Goal: Transaction & Acquisition: Purchase product/service

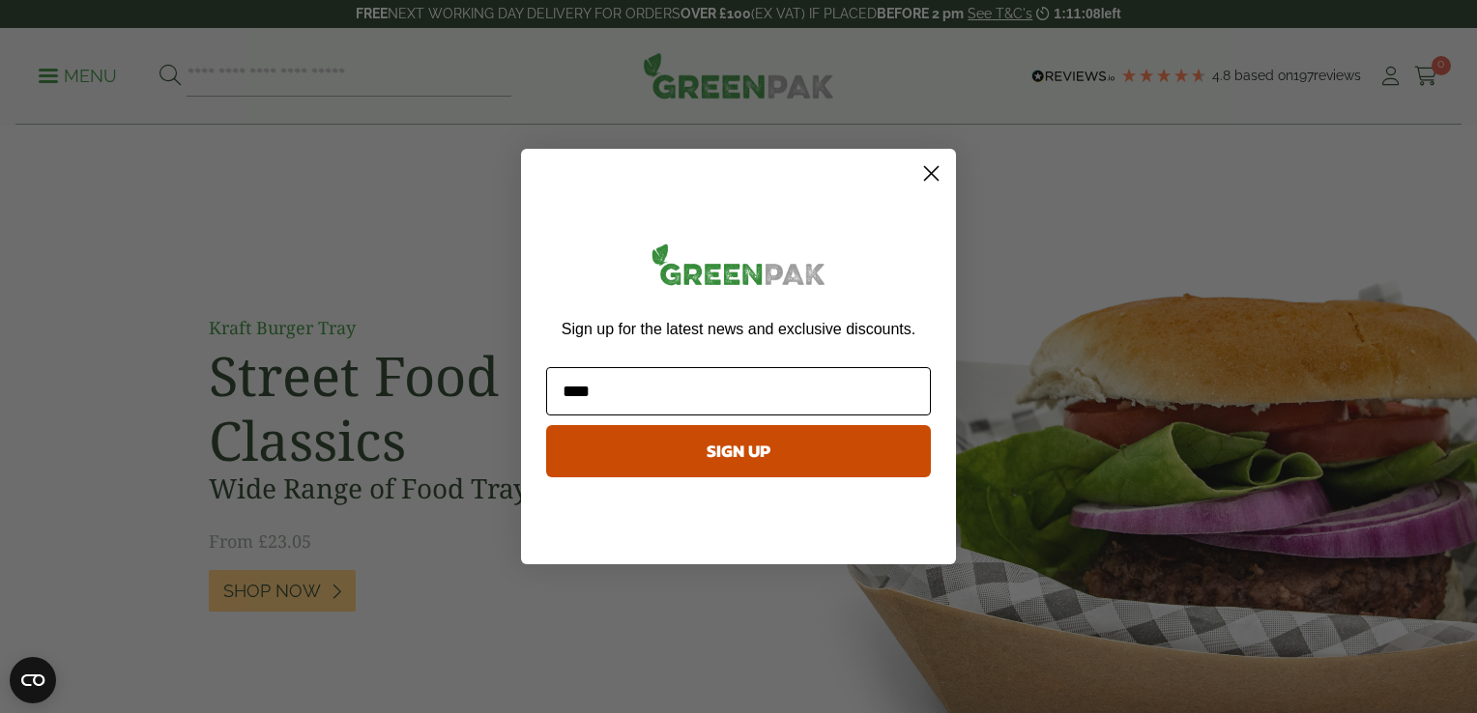
type input "**********"
click at [622, 454] on button "SIGN UP" at bounding box center [738, 451] width 385 height 52
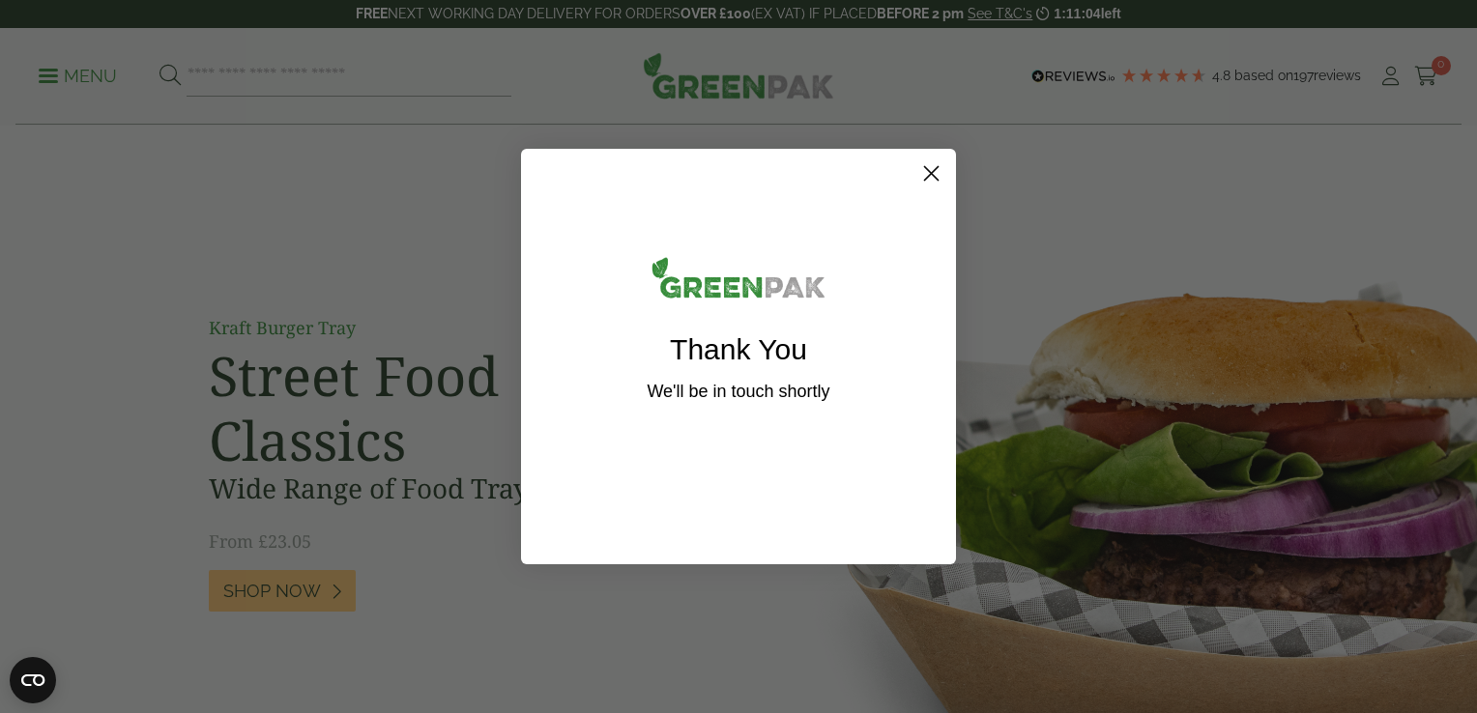
click at [931, 168] on circle "Close dialog" at bounding box center [931, 174] width 32 height 32
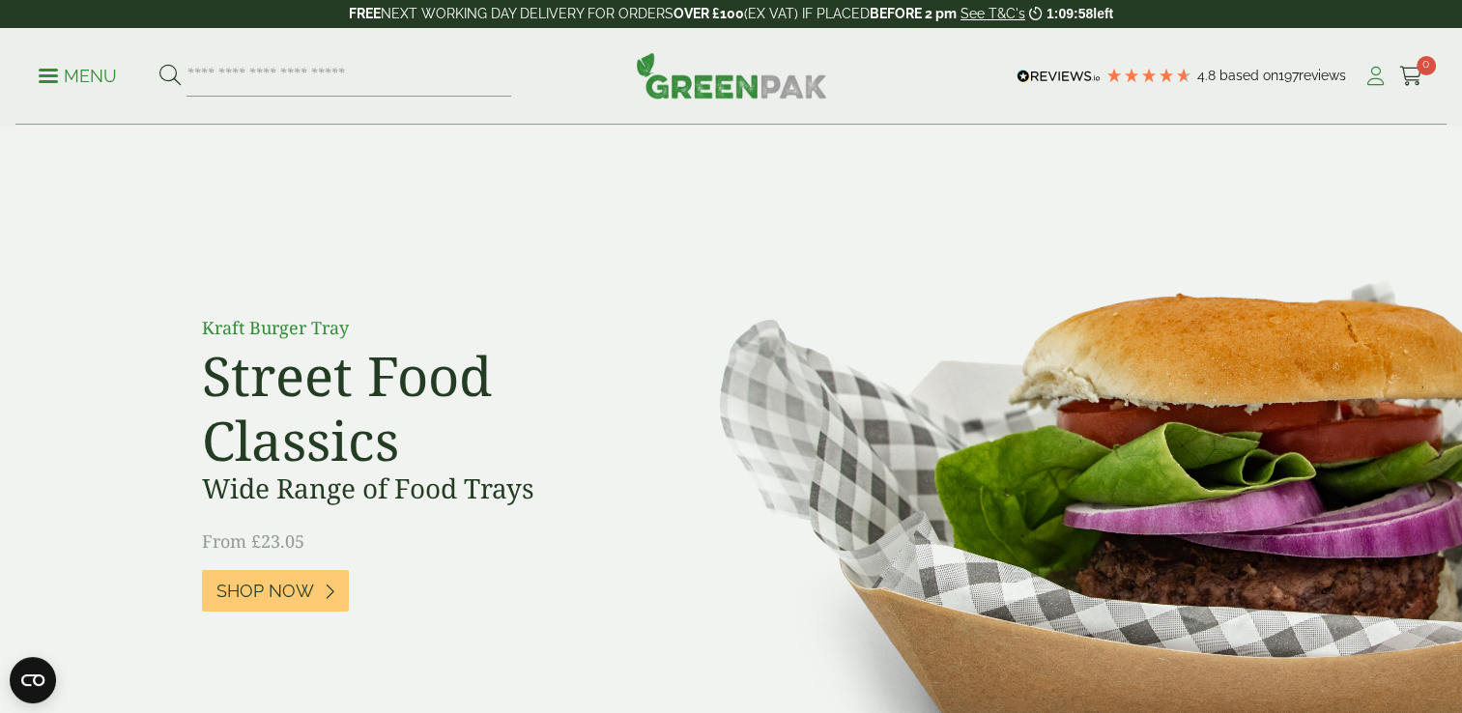
click at [1385, 75] on icon at bounding box center [1376, 76] width 24 height 19
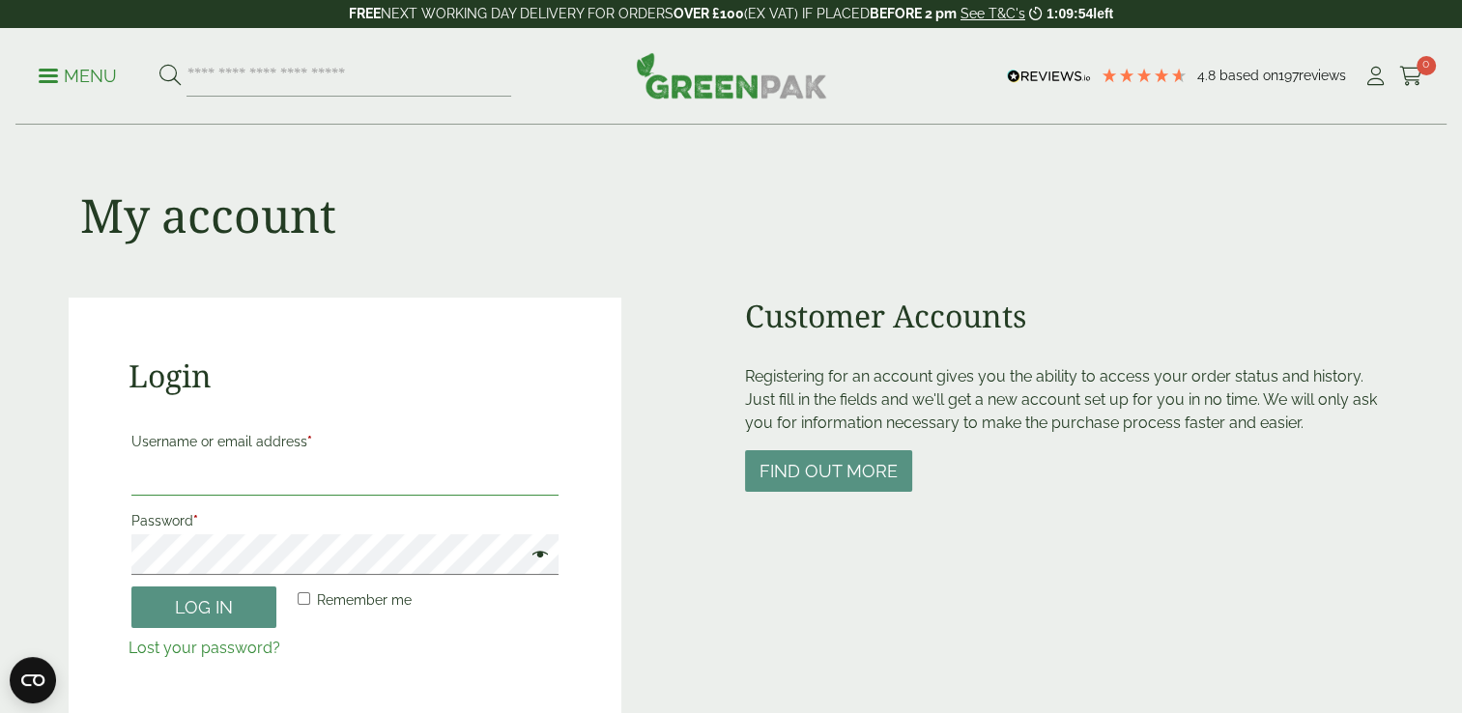
click at [216, 471] on input "Username or email address *" at bounding box center [345, 475] width 428 height 41
type input "**********"
click at [531, 557] on span at bounding box center [535, 556] width 25 height 23
click at [186, 610] on button "Log in" at bounding box center [203, 608] width 145 height 42
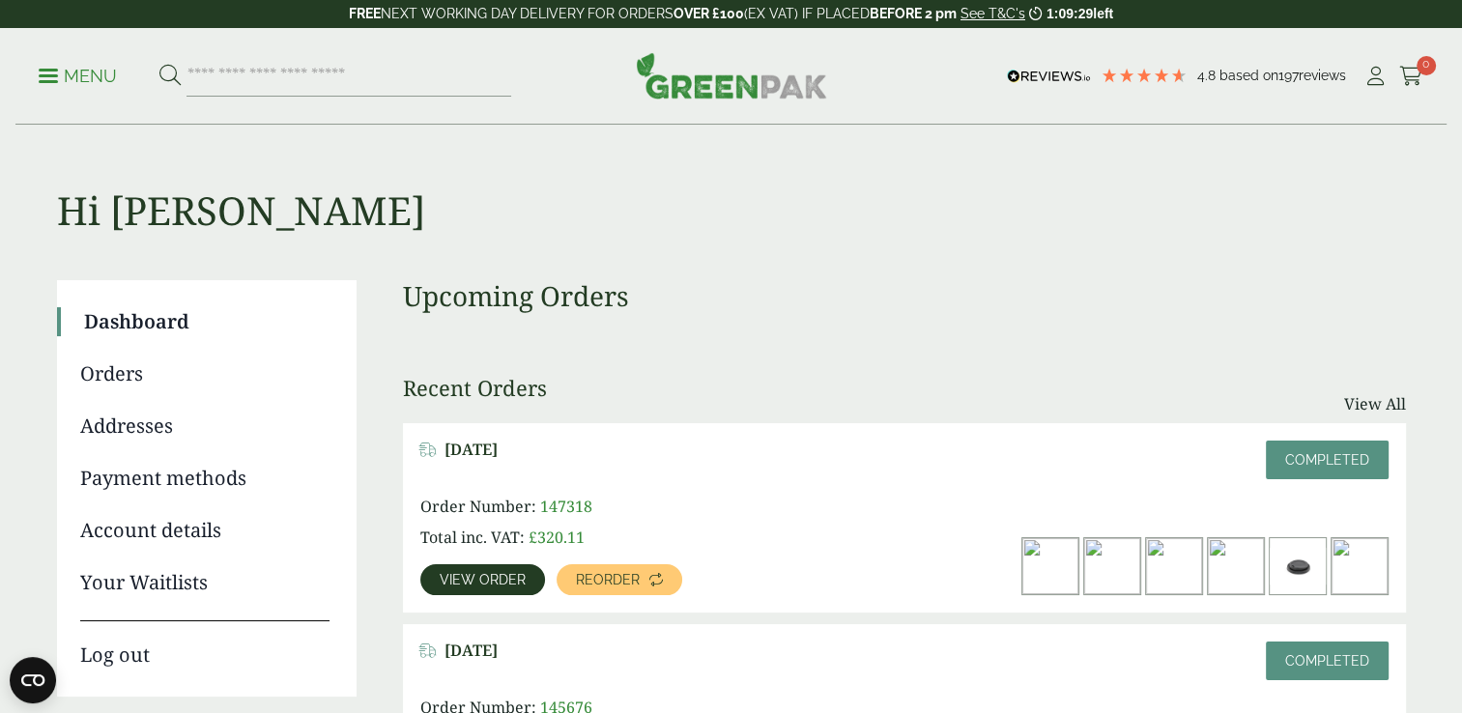
click at [112, 373] on link "Orders" at bounding box center [204, 374] width 249 height 29
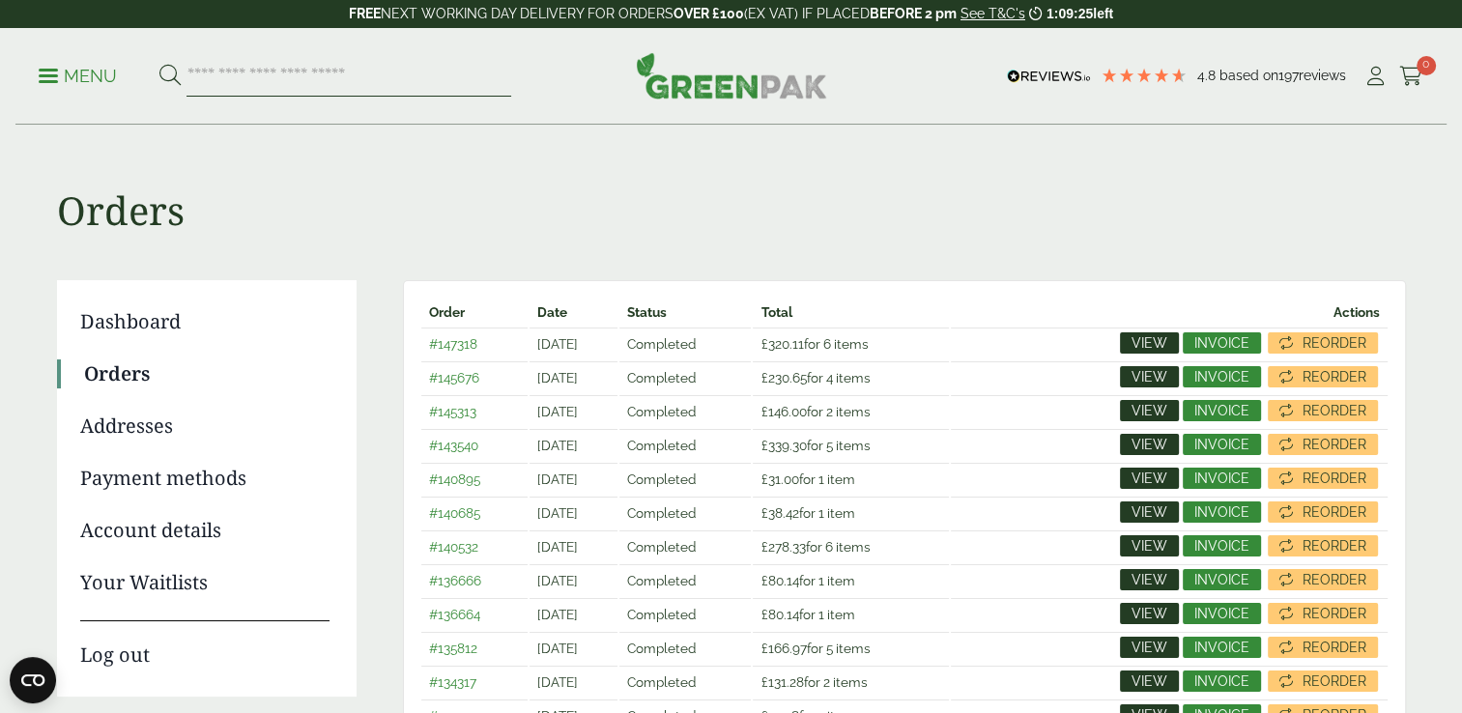
click at [272, 78] on input "search" at bounding box center [349, 76] width 325 height 41
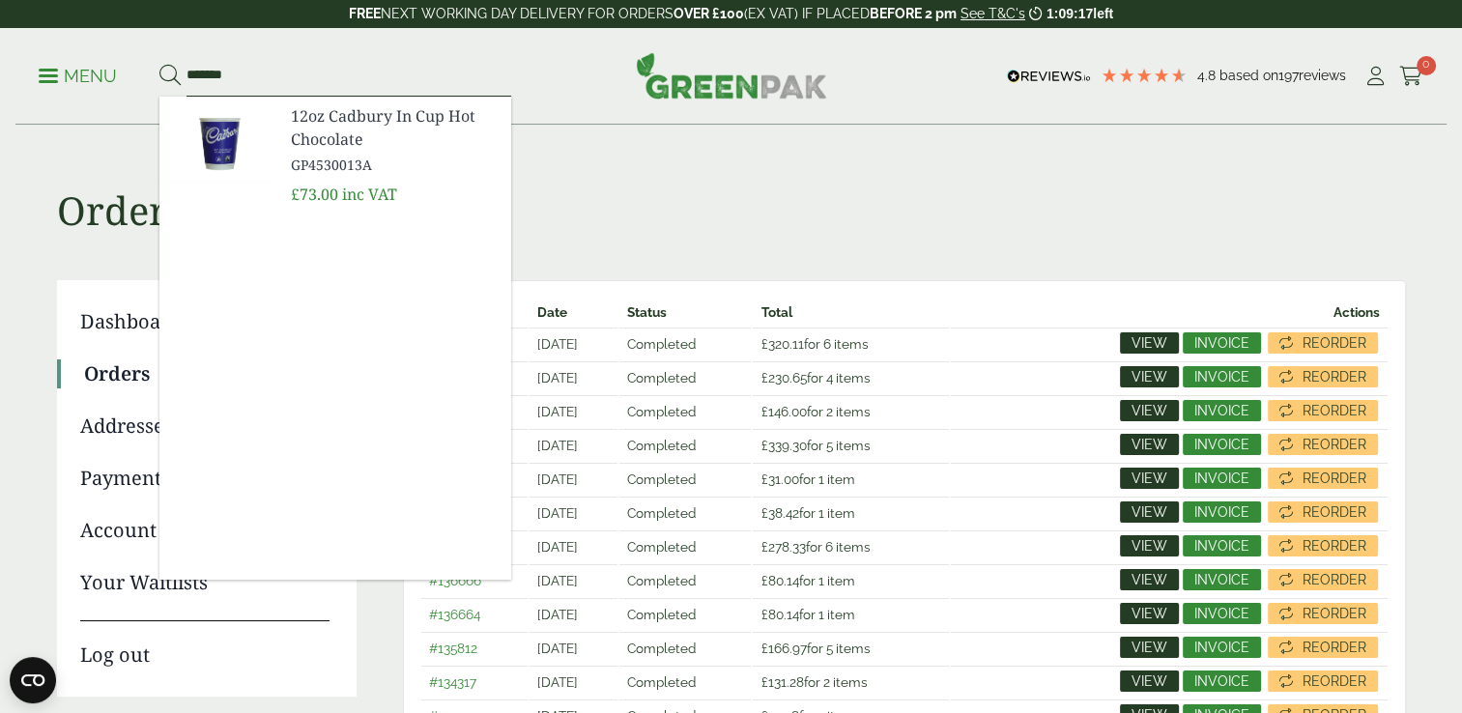
type input "*******"
click at [309, 128] on span "12oz Cadbury In Cup Hot Chocolate" at bounding box center [393, 127] width 205 height 46
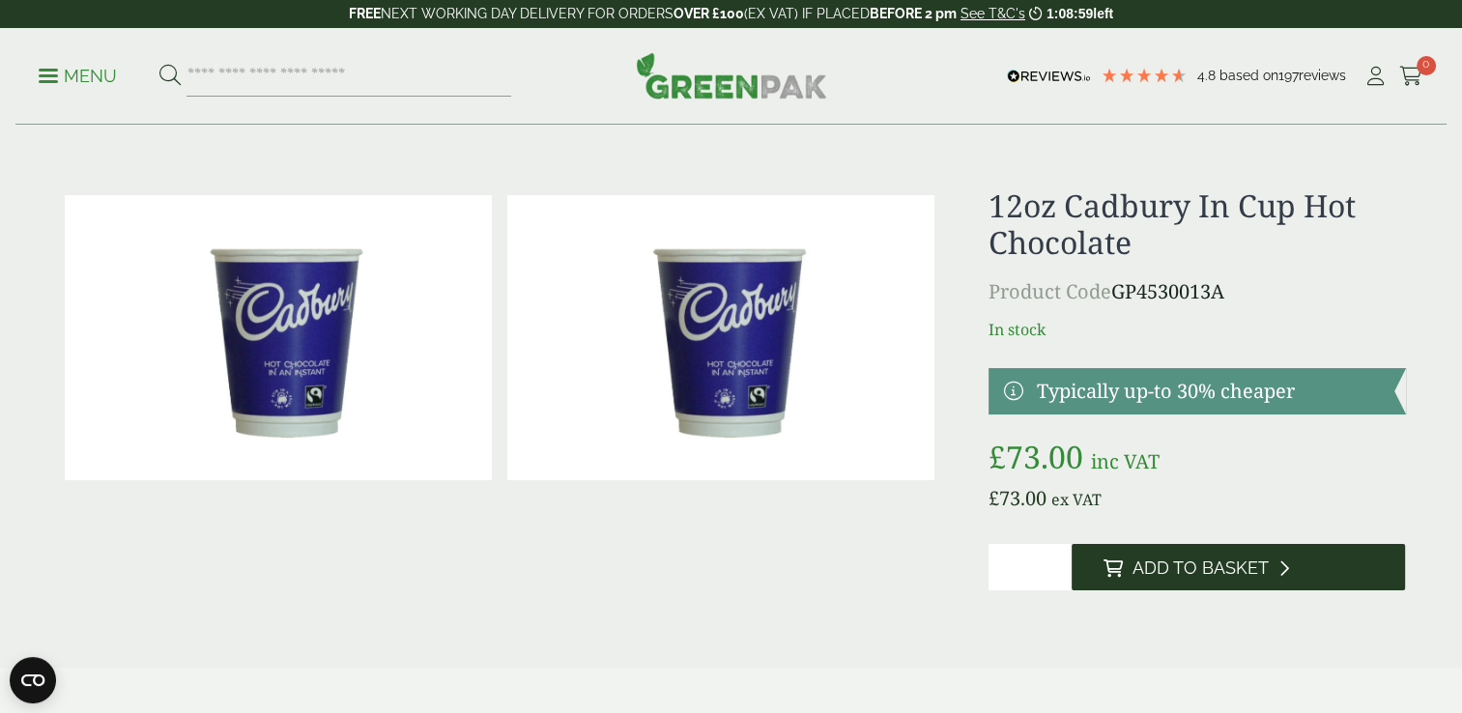
click at [1234, 558] on span "Add to Basket" at bounding box center [1200, 568] width 136 height 21
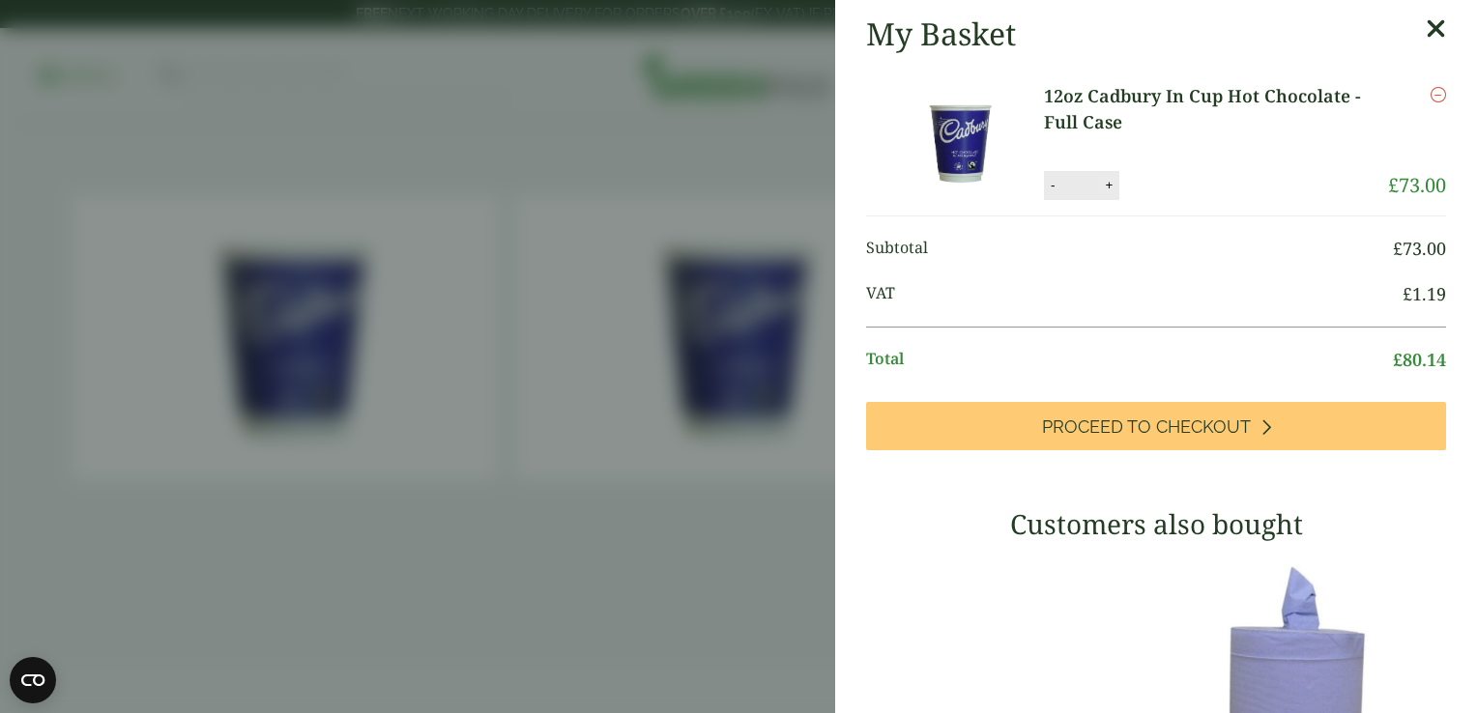
click at [1111, 187] on button "+" at bounding box center [1108, 185] width 19 height 16
click at [1047, 187] on button "-" at bounding box center [1052, 185] width 15 height 16
type input "*"
click at [1147, 182] on button "Update" at bounding box center [1171, 185] width 97 height 29
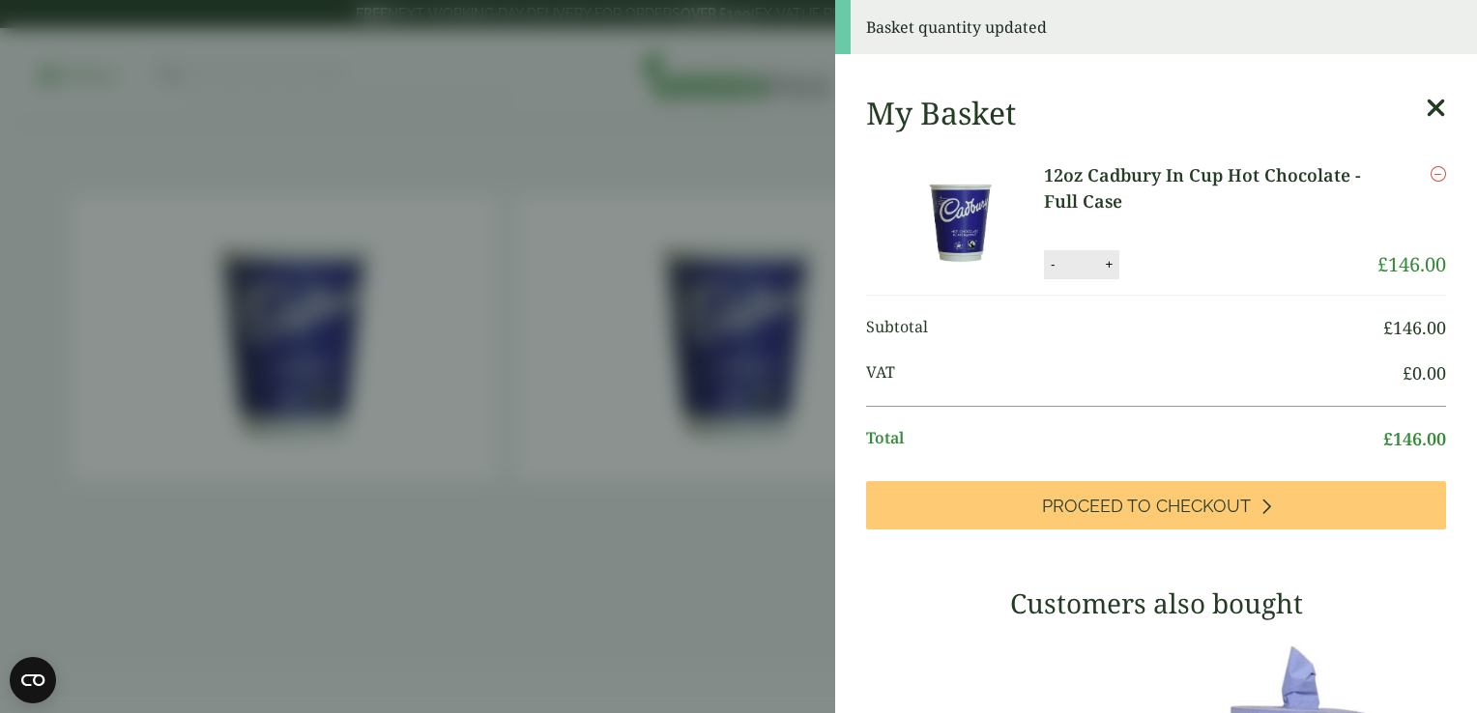
click at [324, 114] on aside "Basket quantity updated My Basket 12oz Cadbury In Cup Hot Chocolate - Full Case…" at bounding box center [738, 356] width 1477 height 713
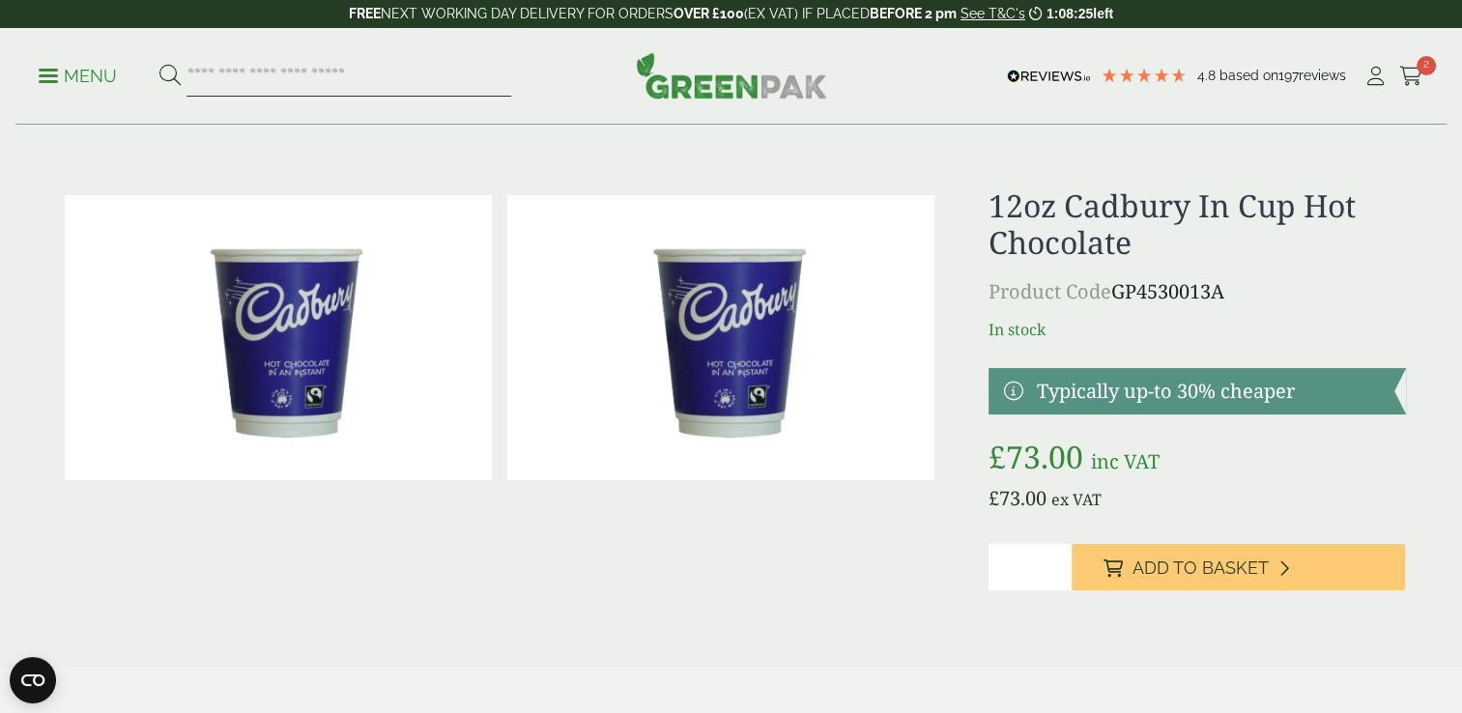
click at [337, 82] on input "search" at bounding box center [349, 76] width 325 height 41
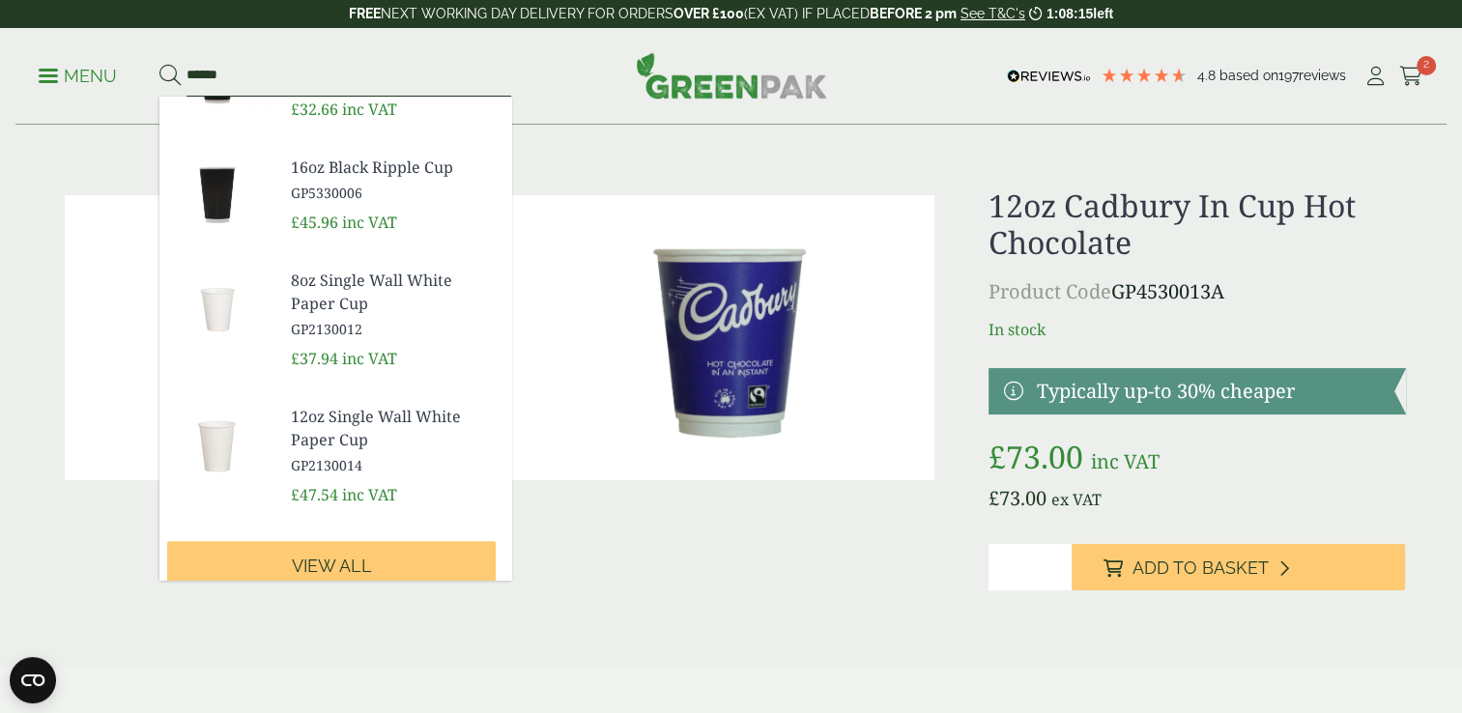
scroll to position [531, 0]
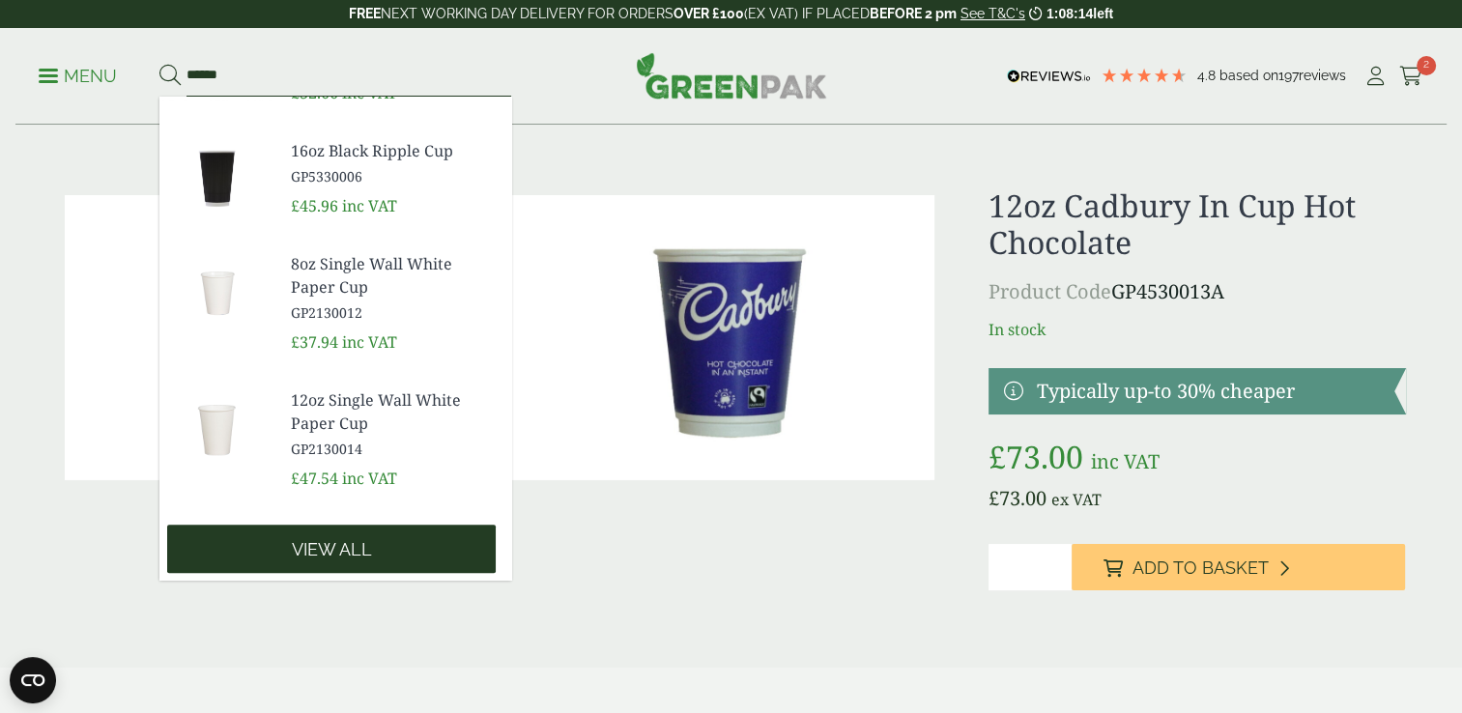
type input "******"
click at [336, 544] on span "View all" at bounding box center [332, 549] width 80 height 21
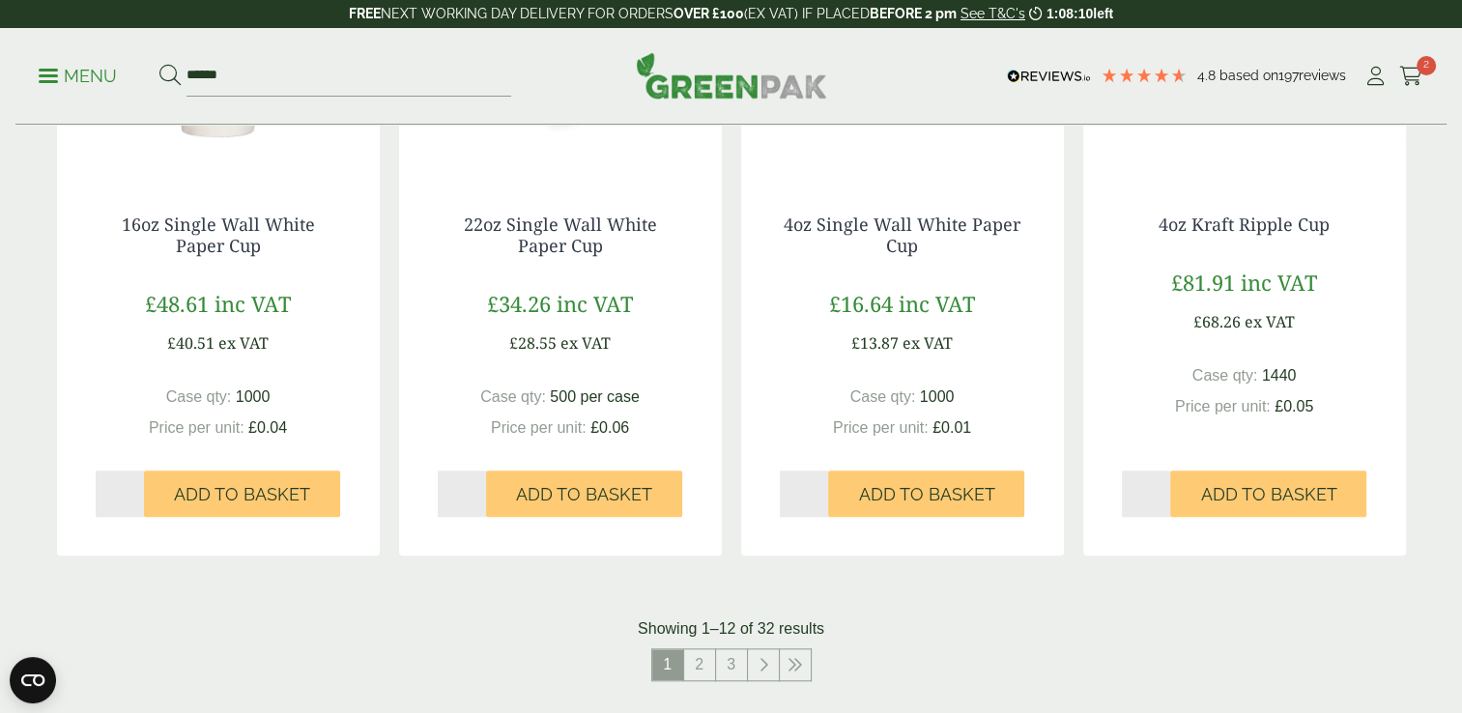
scroll to position [1933, 0]
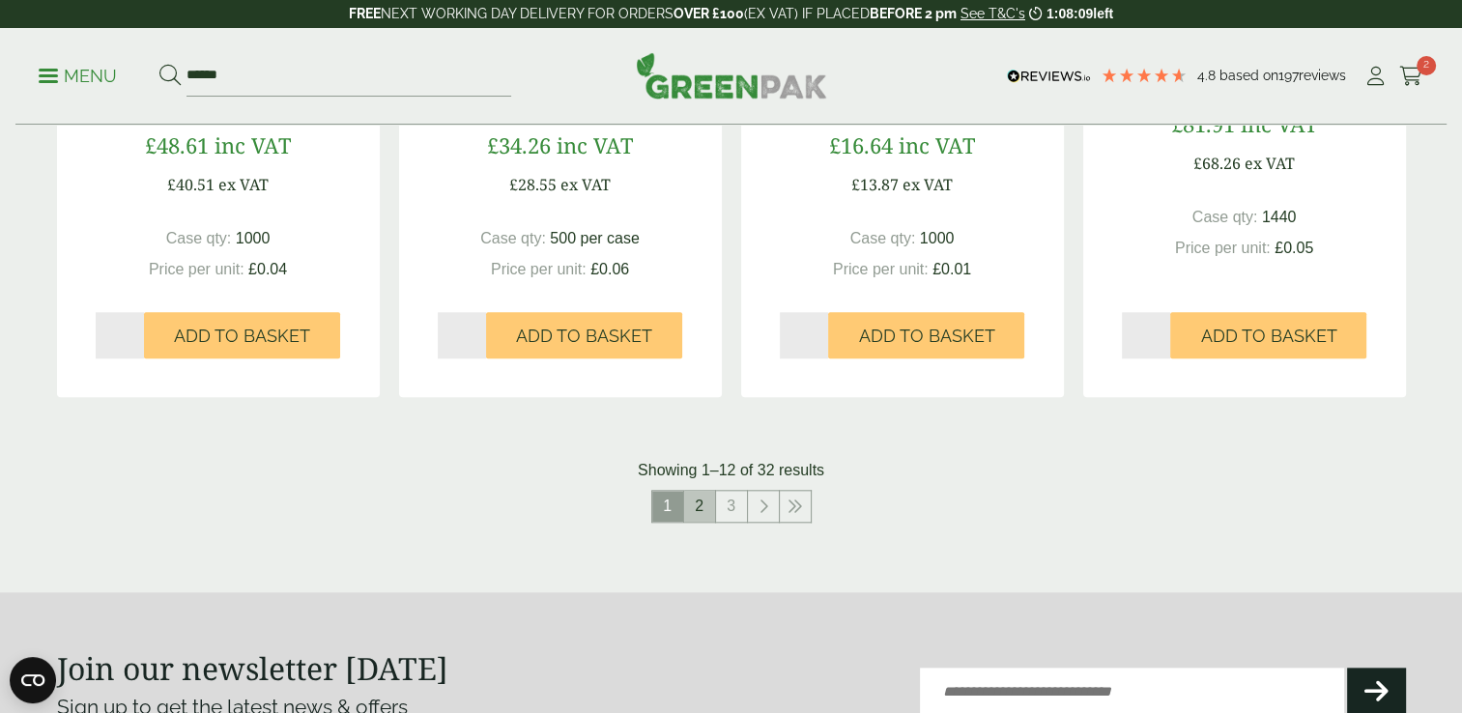
click at [700, 495] on link "2" at bounding box center [699, 506] width 31 height 31
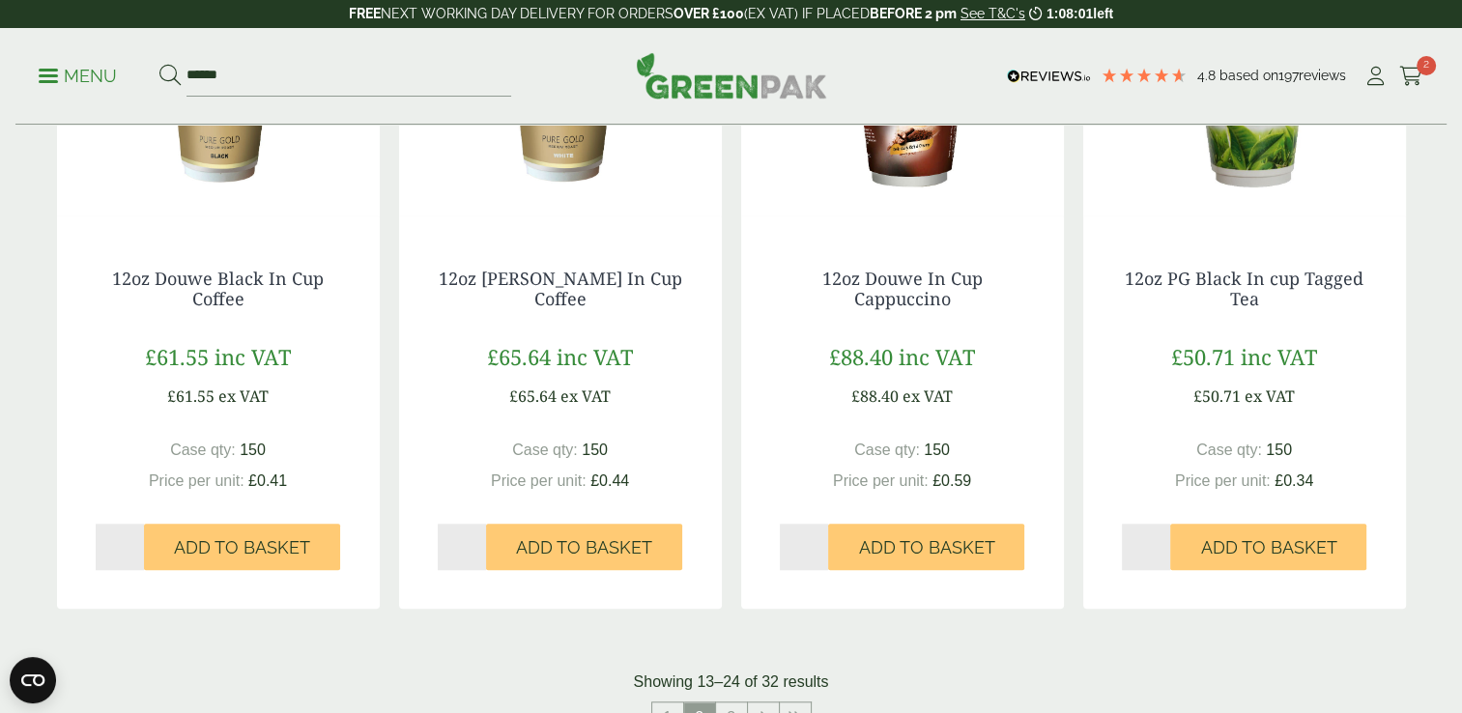
scroll to position [1740, 0]
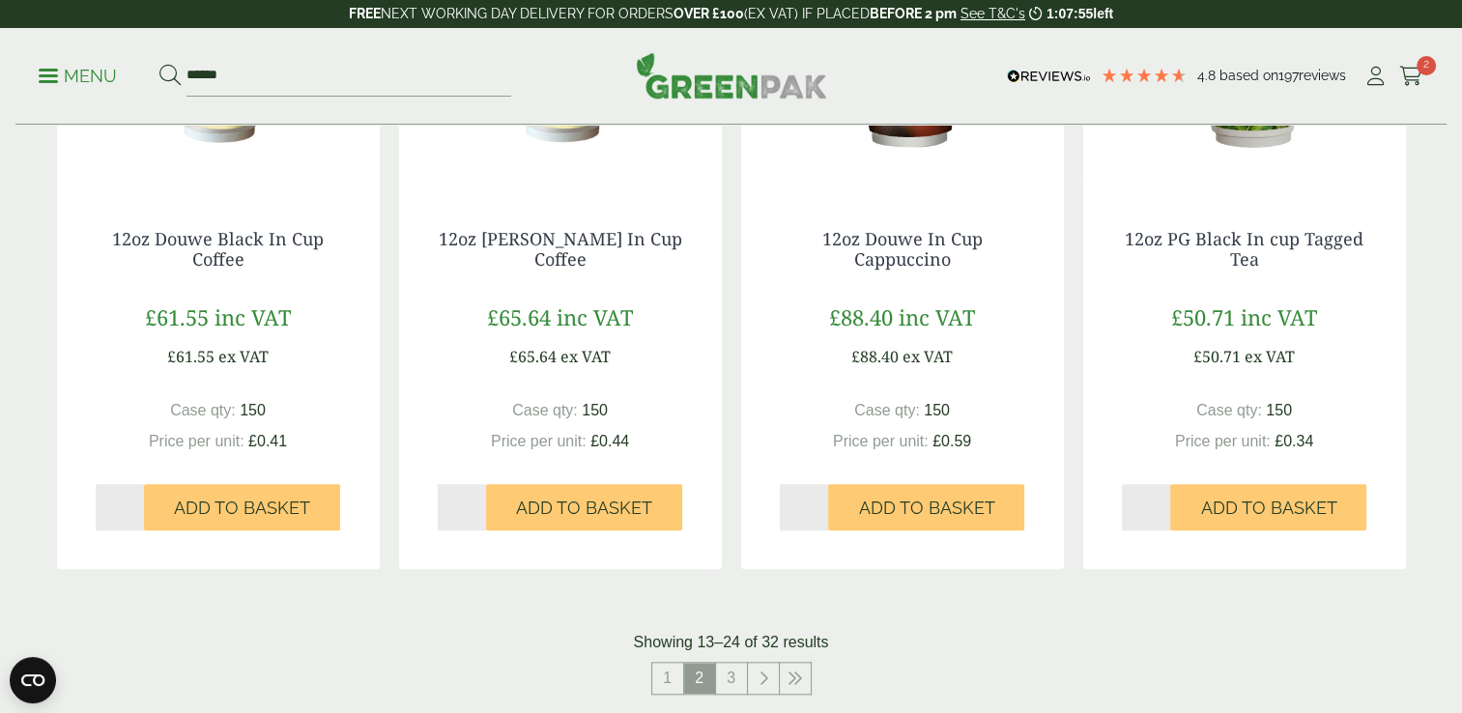
type input "*"
click at [477, 504] on input "*" at bounding box center [462, 507] width 49 height 46
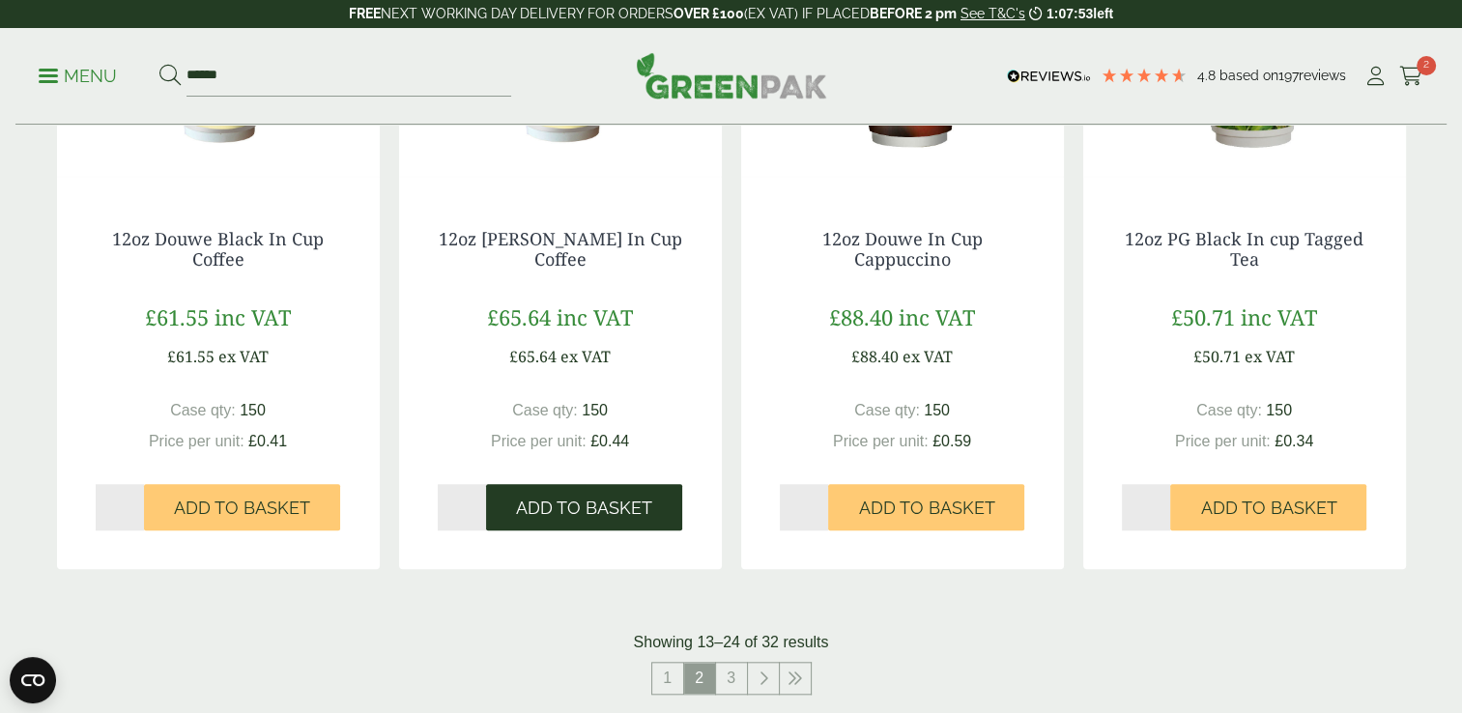
click at [565, 502] on span "Add to Basket" at bounding box center [584, 508] width 136 height 21
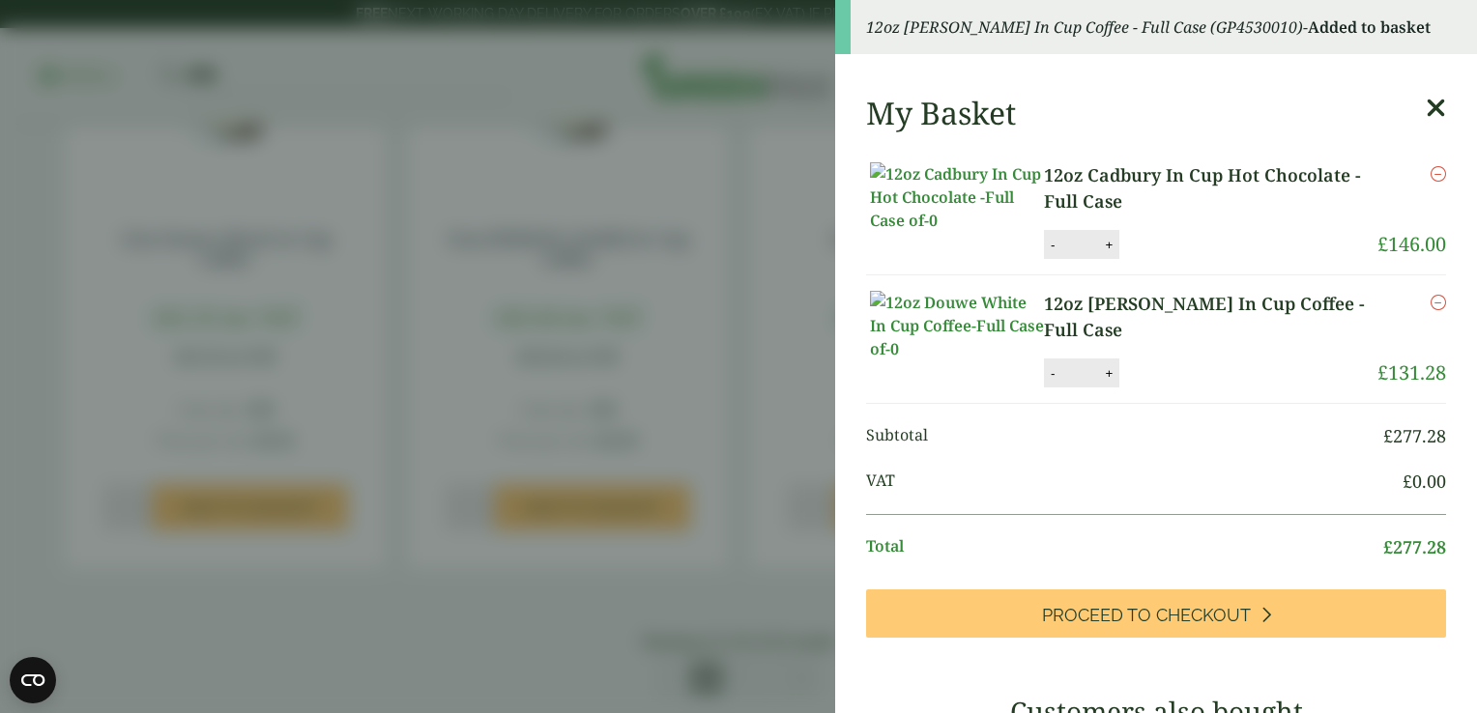
click at [741, 157] on aside "12oz Douwe White In Cup Coffee - Full Case (GP4530010) - Added to basket My Bas…" at bounding box center [738, 356] width 1477 height 713
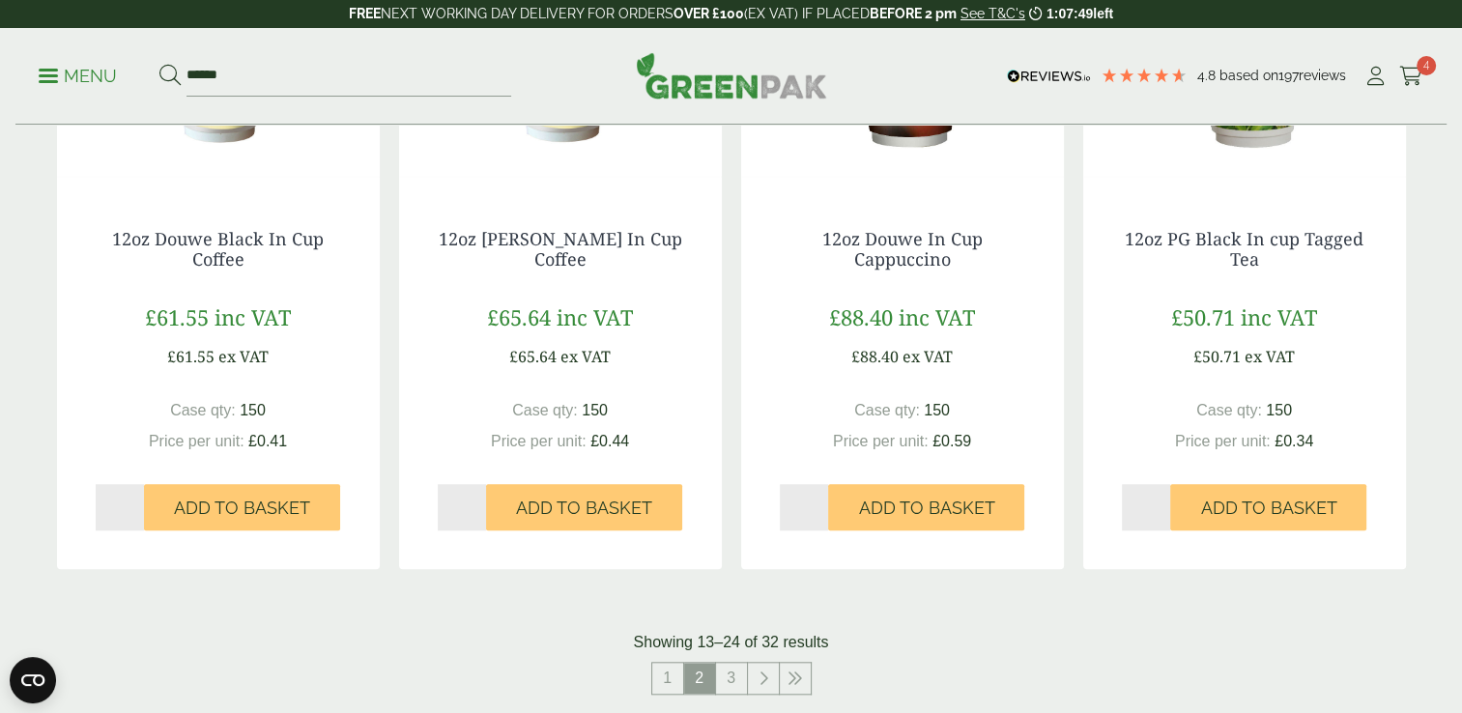
type input "*"
click at [133, 504] on input "*" at bounding box center [120, 507] width 49 height 46
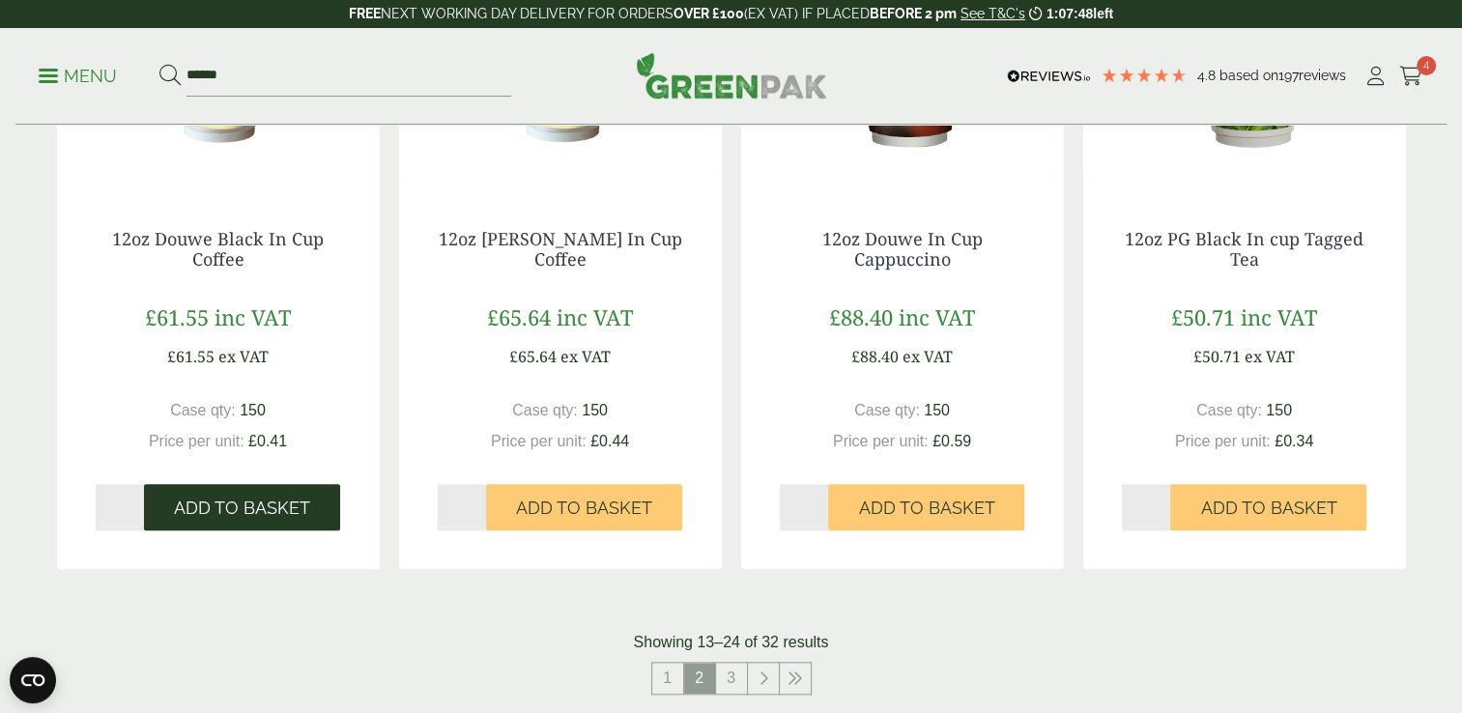
click at [183, 505] on span "Add to Basket" at bounding box center [242, 508] width 136 height 21
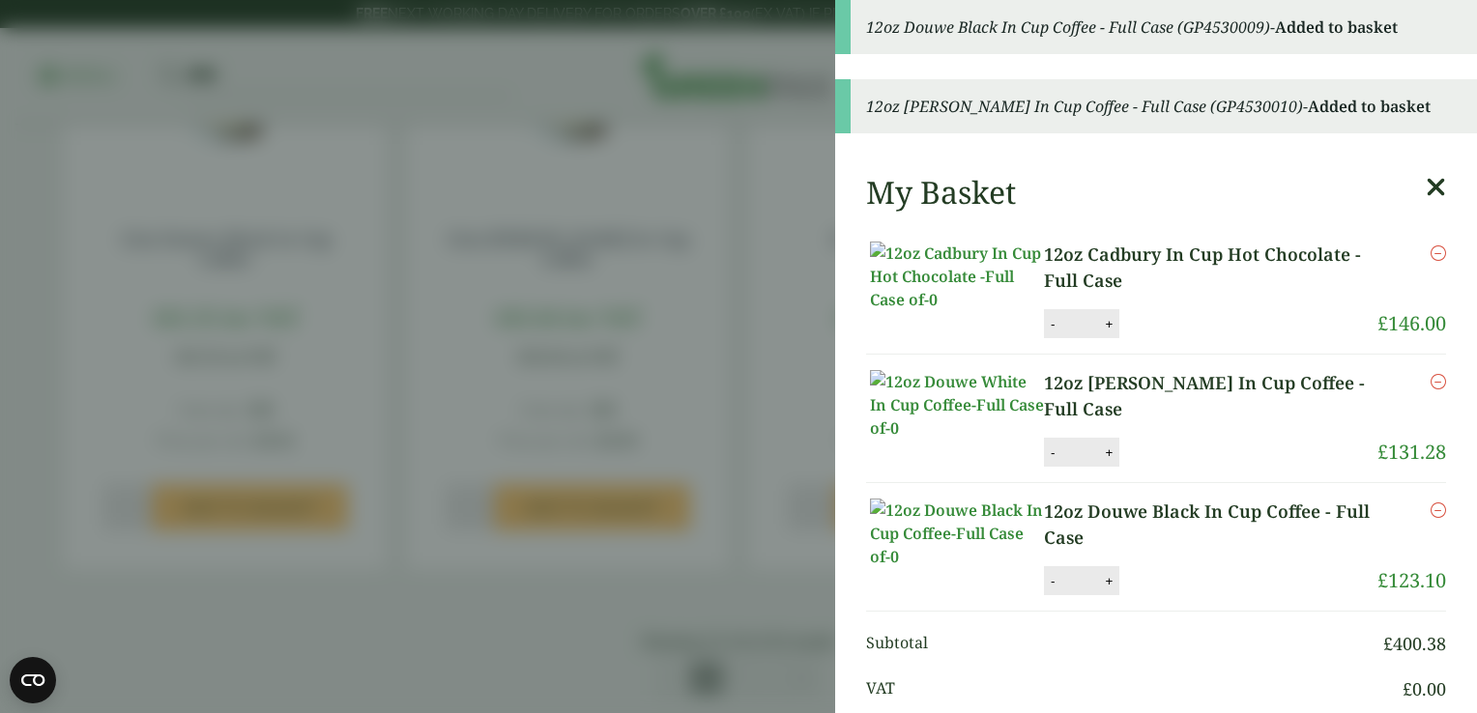
click at [731, 149] on aside "12oz Douwe Black In Cup Coffee - Full Case (GP4530009) - Added to basket 12oz D…" at bounding box center [738, 356] width 1477 height 713
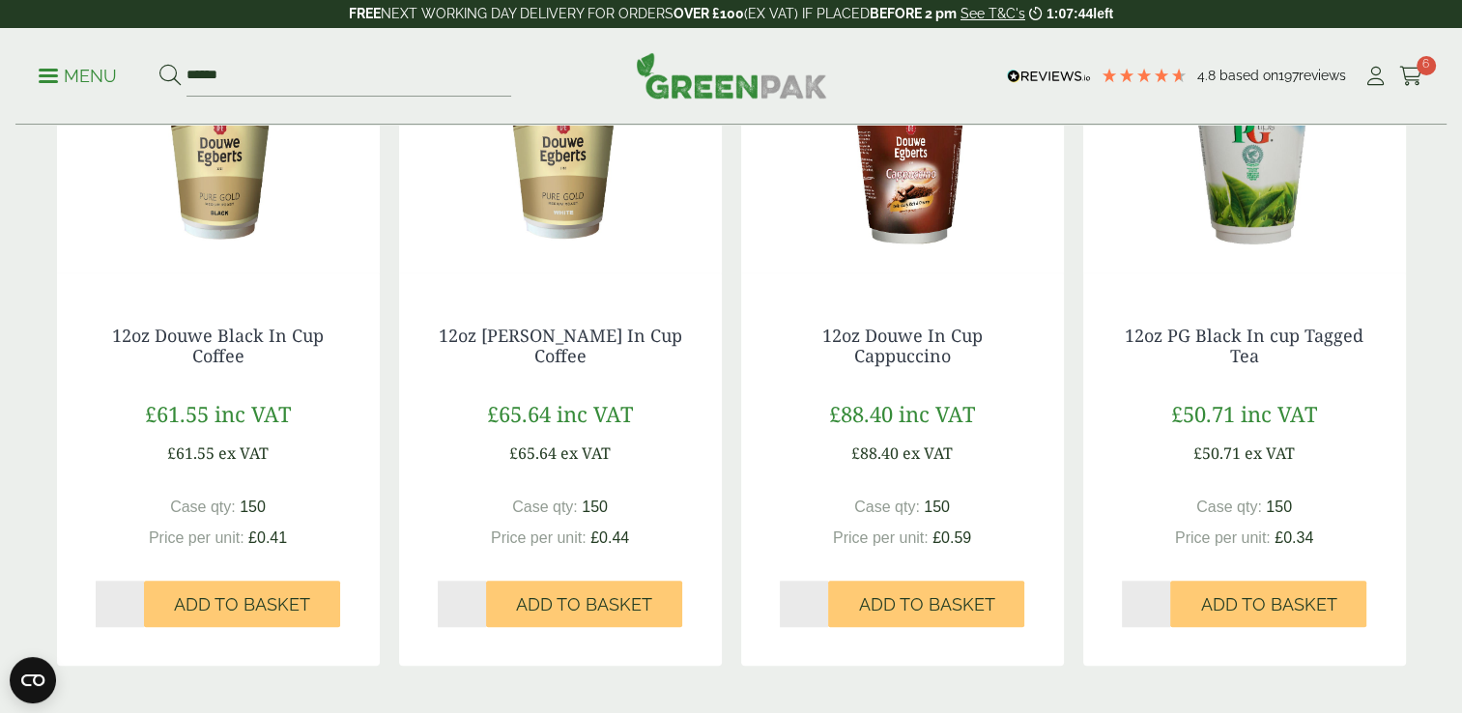
scroll to position [1643, 0]
type input "*"
click at [822, 597] on input "*" at bounding box center [804, 604] width 49 height 46
click at [869, 597] on span "Add to Basket" at bounding box center [926, 604] width 136 height 21
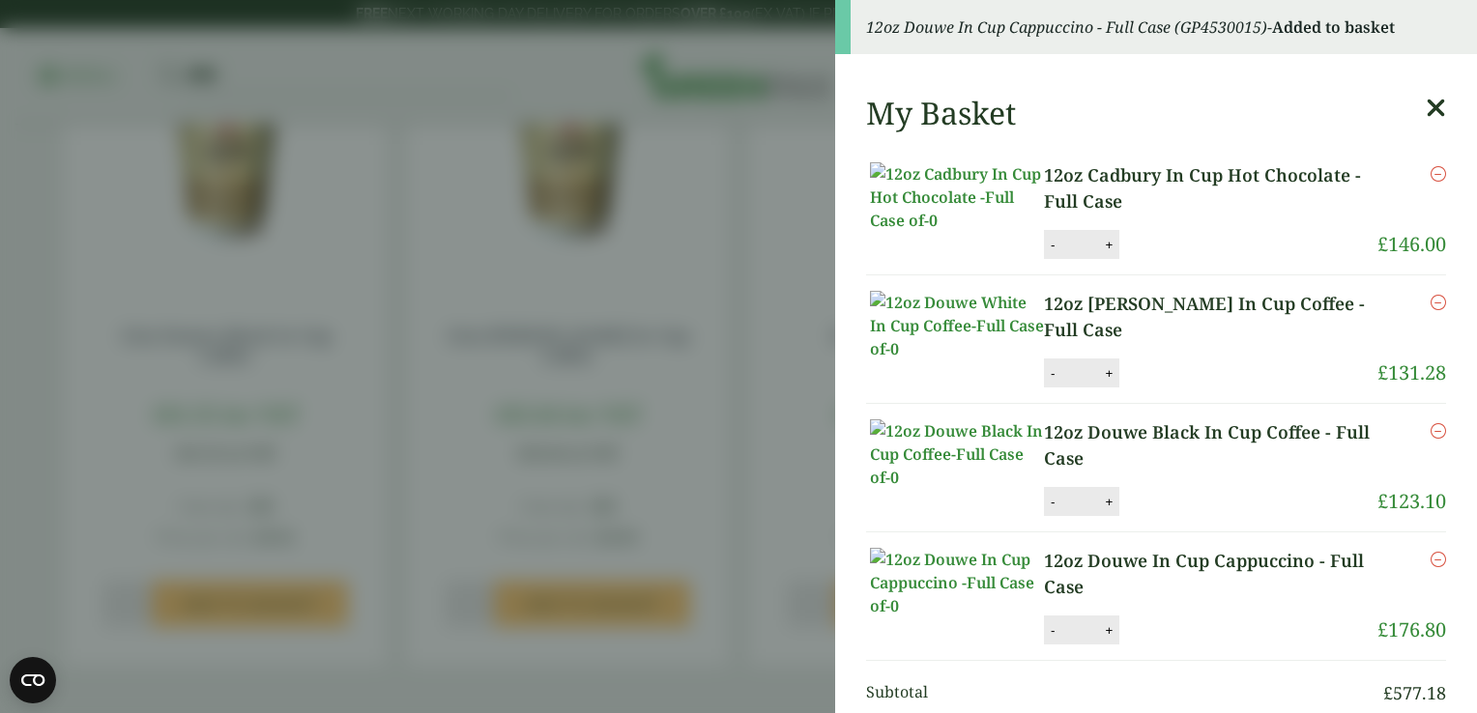
click at [656, 109] on aside "12oz Douwe In Cup Cappuccino - Full Case (GP4530015) - Added to basket My Baske…" at bounding box center [738, 356] width 1477 height 713
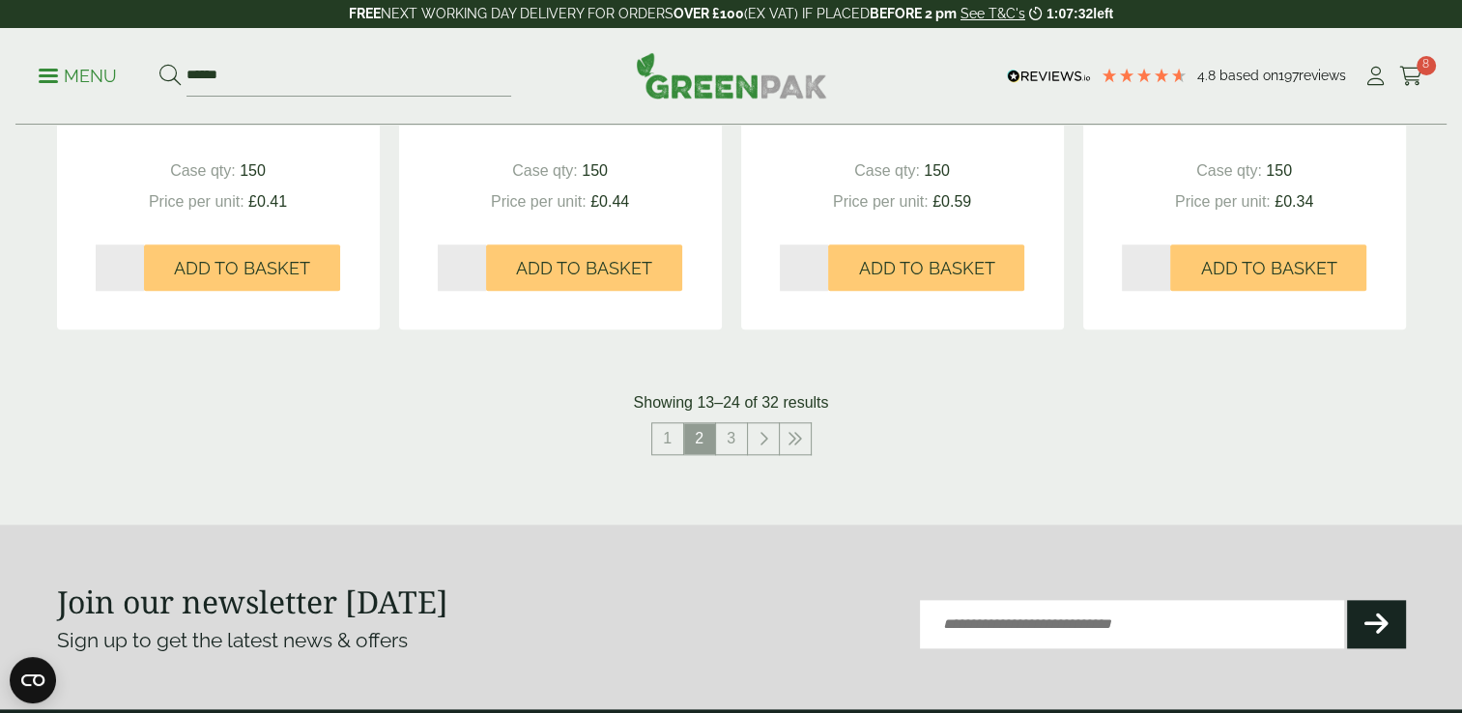
scroll to position [2223, 0]
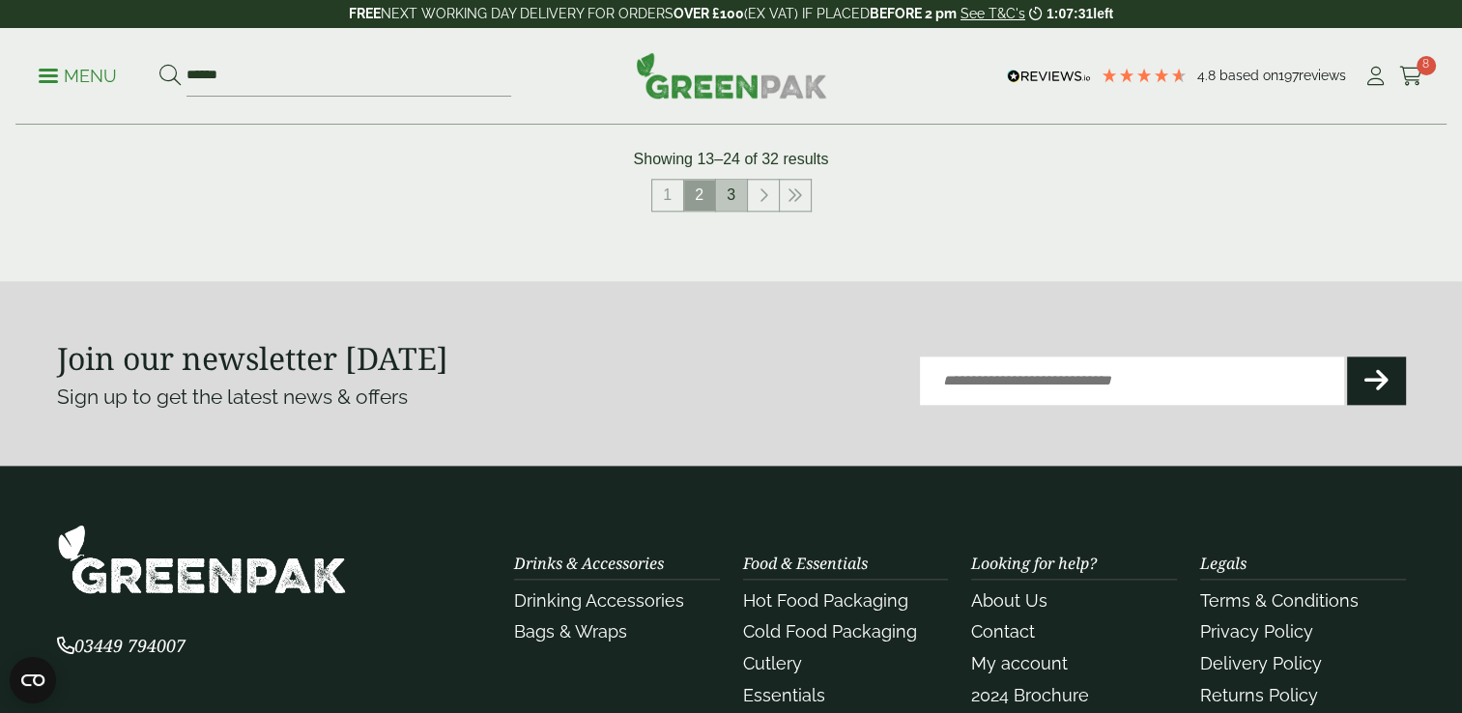
click at [730, 204] on link "3" at bounding box center [731, 195] width 31 height 31
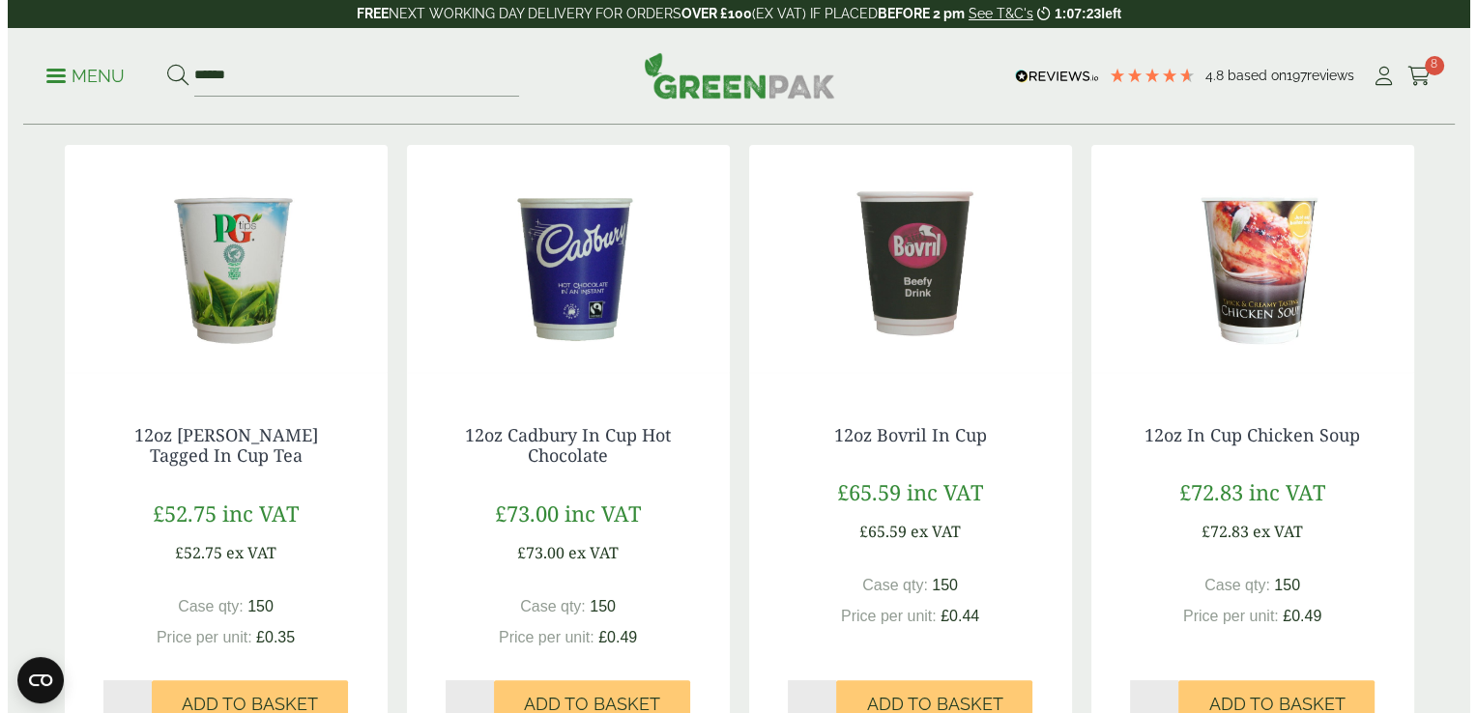
scroll to position [417, 0]
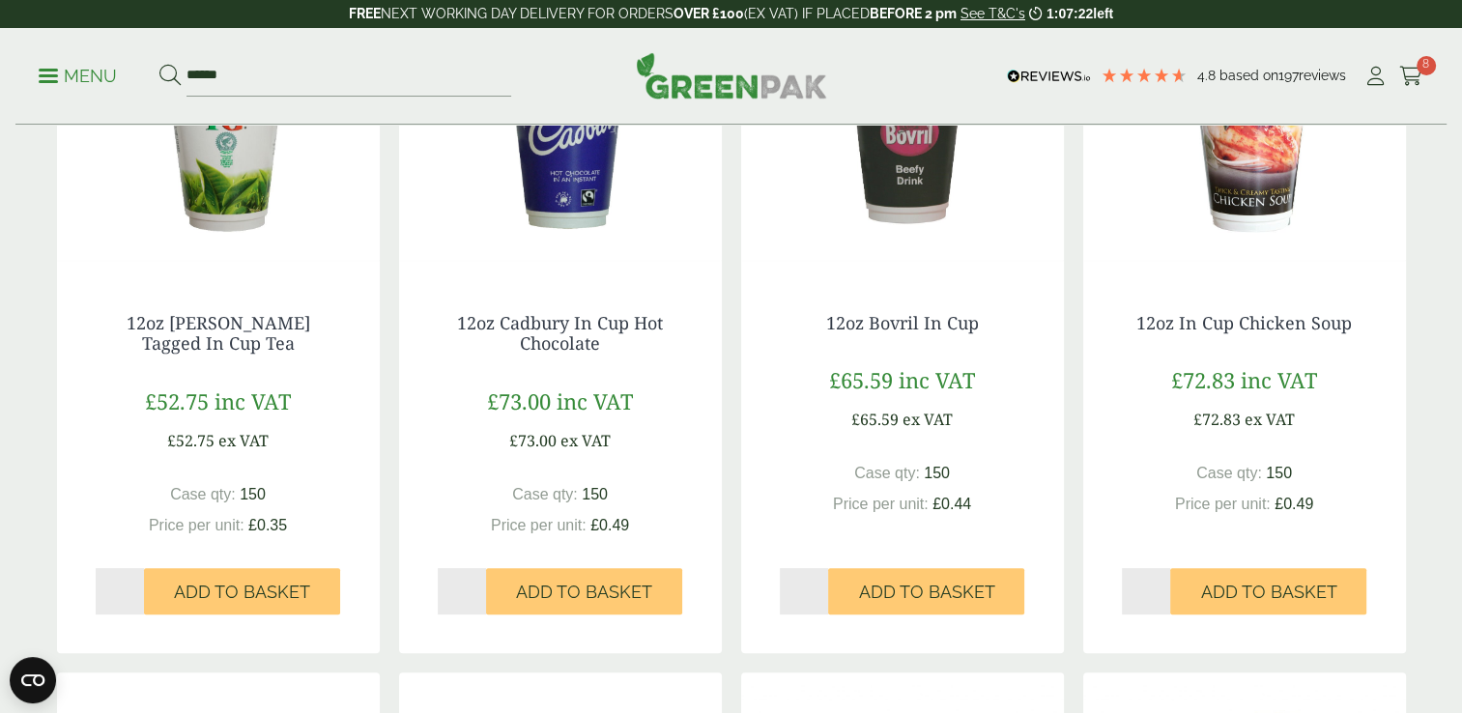
type input "*"
click at [135, 586] on input "*" at bounding box center [120, 591] width 49 height 46
click at [218, 595] on span "Add to Basket" at bounding box center [242, 592] width 136 height 21
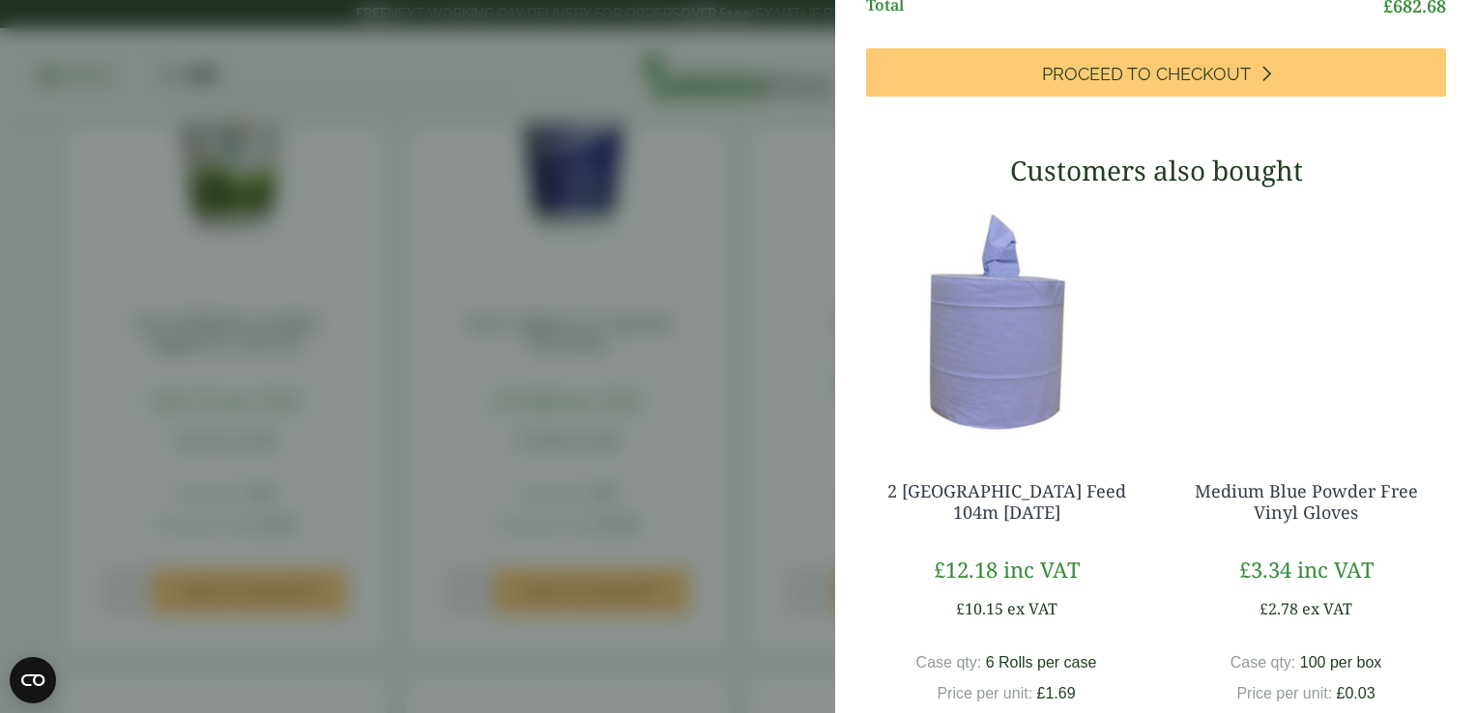
scroll to position [870, 0]
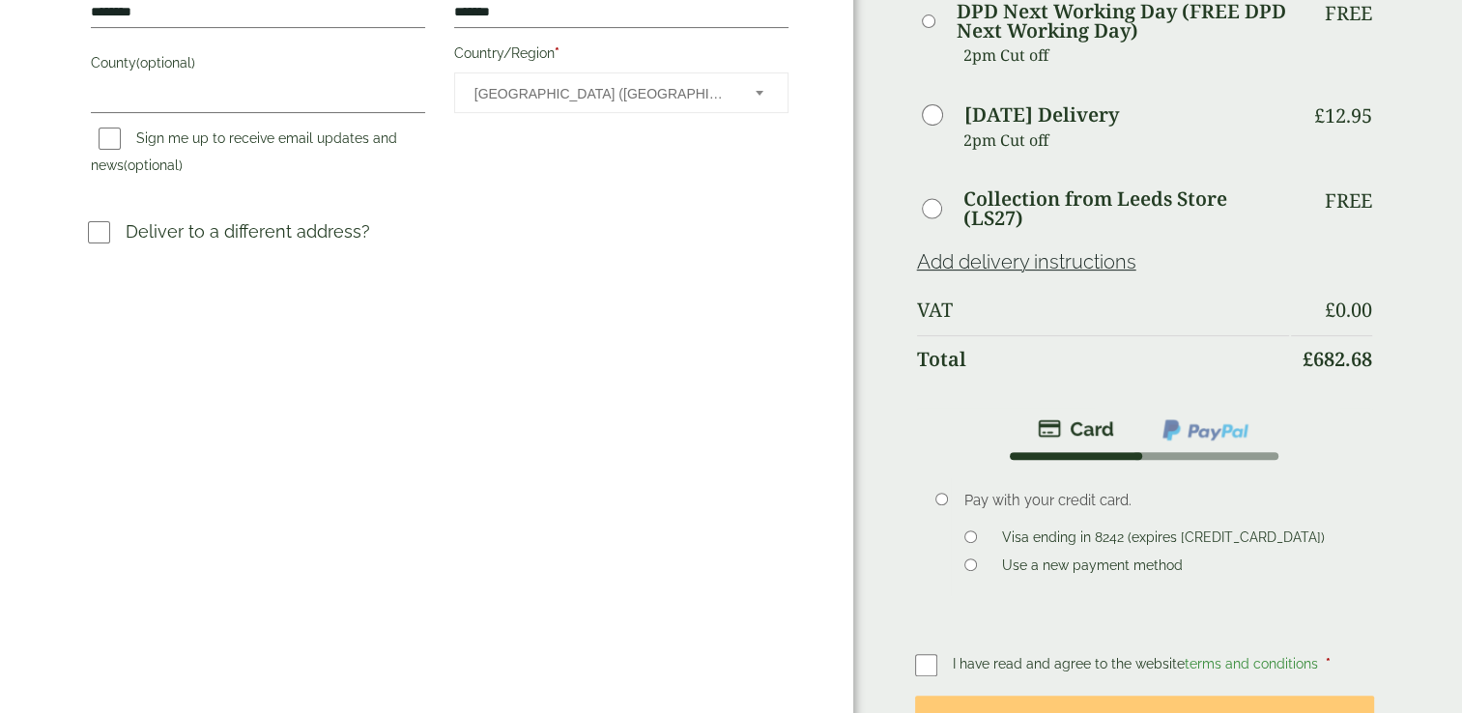
scroll to position [966, 0]
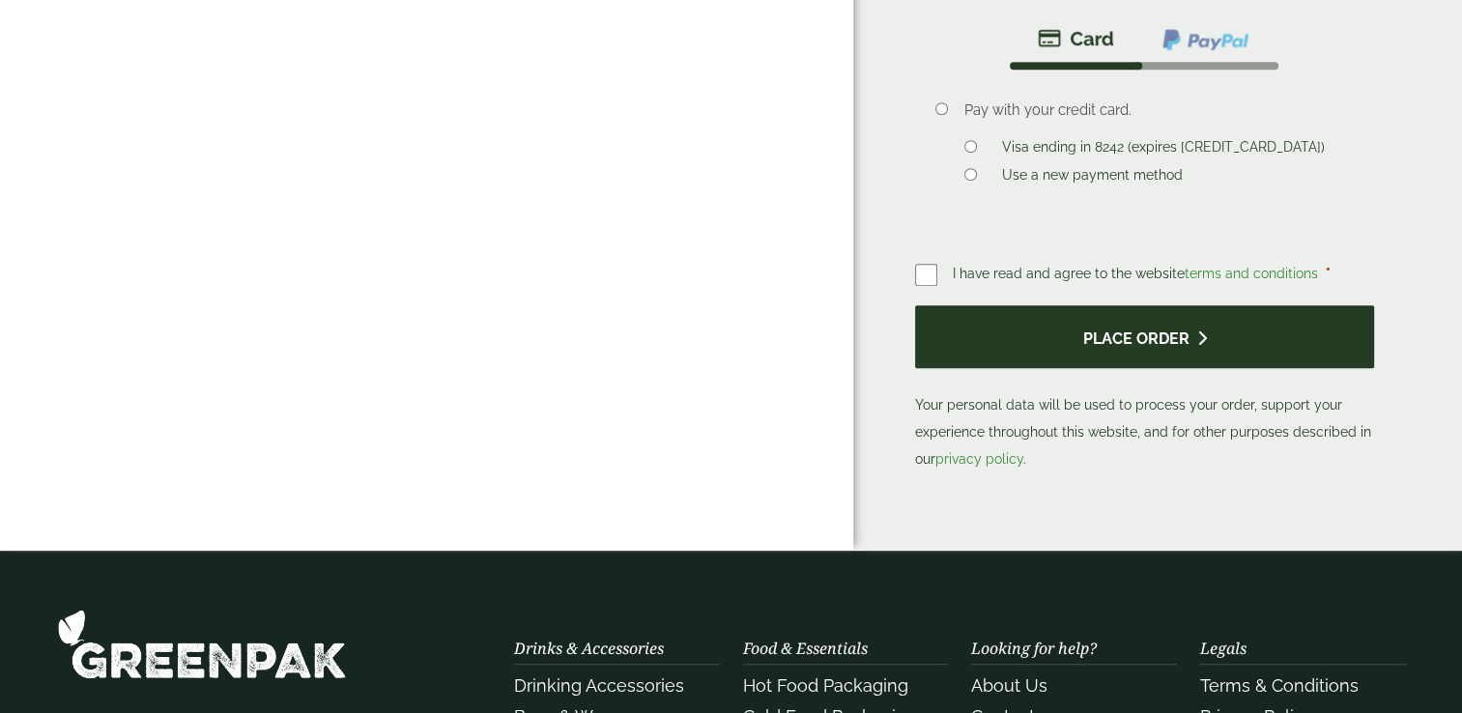
click at [986, 347] on button "Place order" at bounding box center [1145, 336] width 460 height 63
